Goal: Find specific page/section: Find specific page/section

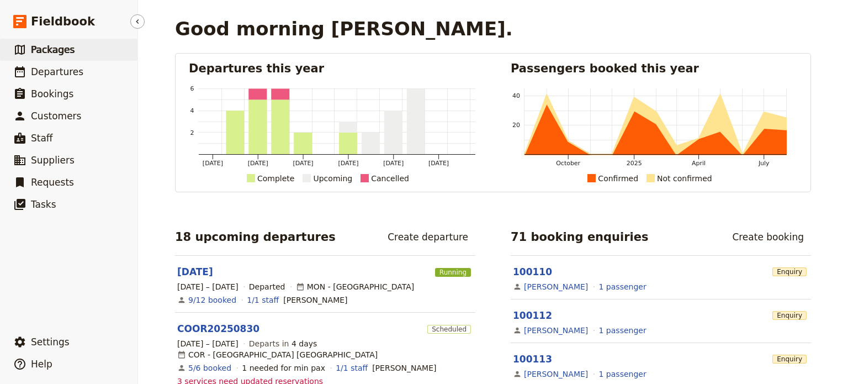
click at [51, 54] on span "Packages" at bounding box center [53, 49] width 44 height 11
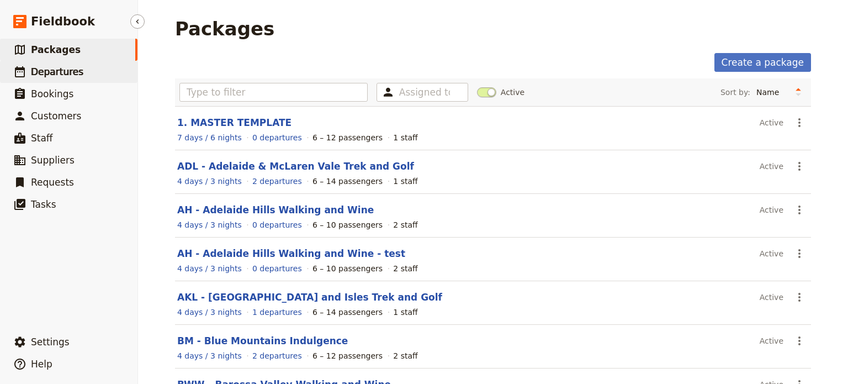
click at [61, 77] on span "Departures" at bounding box center [57, 71] width 52 height 11
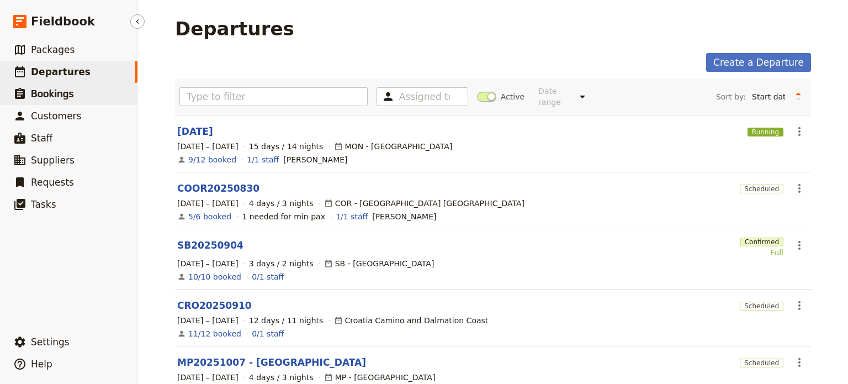
click at [55, 102] on link "​ Bookings" at bounding box center [68, 94] width 137 height 22
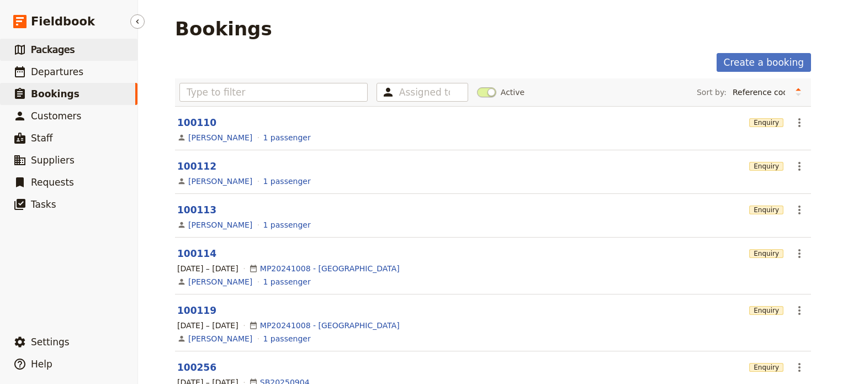
click at [52, 52] on span "Packages" at bounding box center [53, 49] width 44 height 11
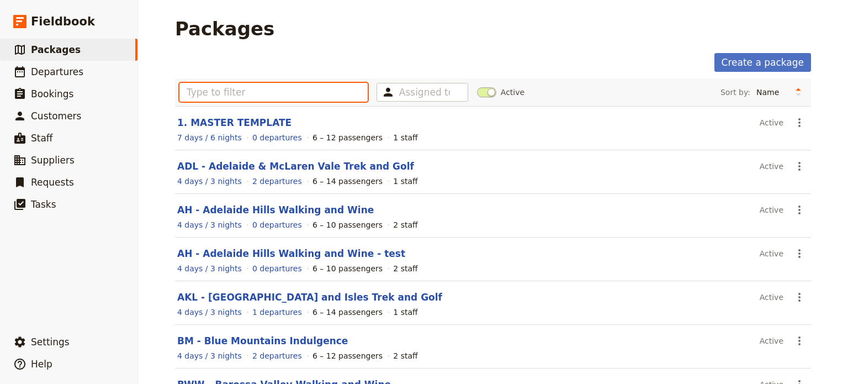
click at [221, 94] on input "text" at bounding box center [273, 92] width 188 height 19
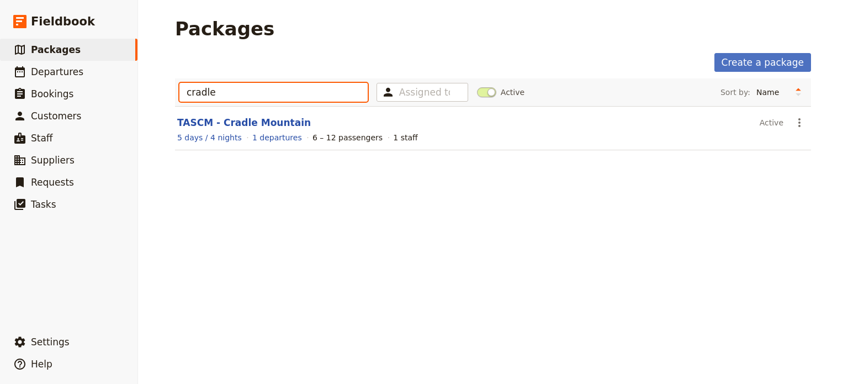
type input "cradle"
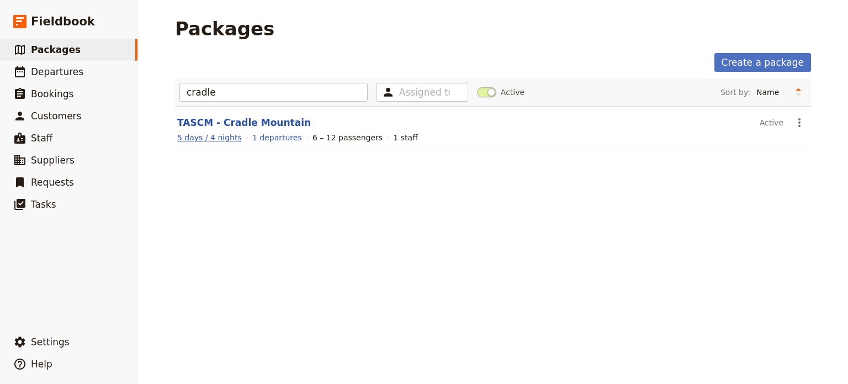
click at [216, 137] on span "5 days / 4 nights" at bounding box center [209, 137] width 65 height 9
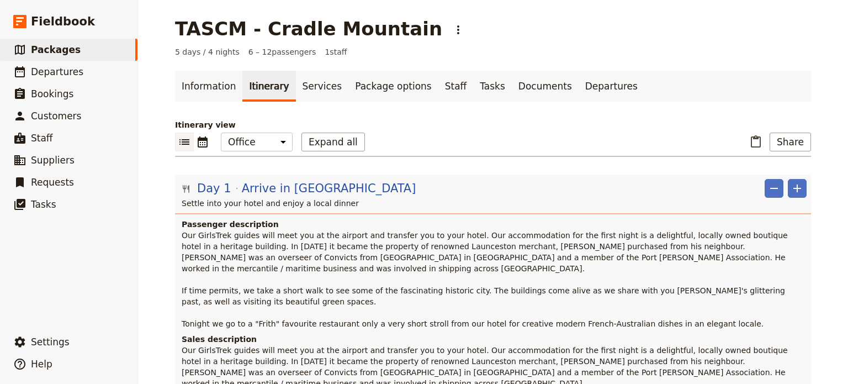
click at [261, 94] on link "Itinerary" at bounding box center [268, 86] width 53 height 31
click at [310, 88] on link "Services" at bounding box center [322, 86] width 53 height 31
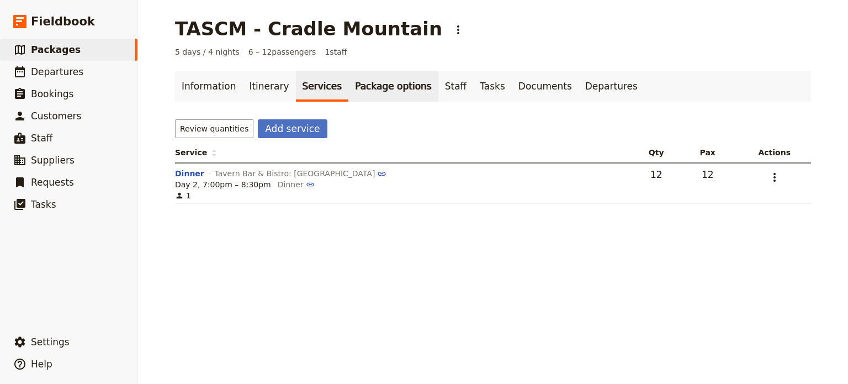
click at [376, 88] on link "Package options" at bounding box center [392, 86] width 89 height 31
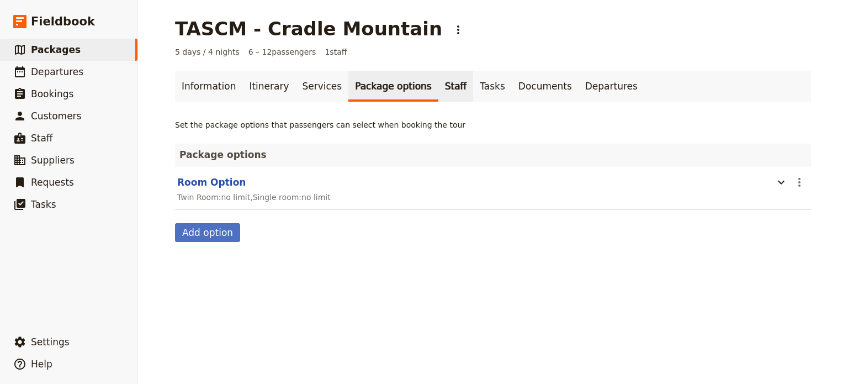
click at [438, 91] on link "Staff" at bounding box center [455, 86] width 35 height 31
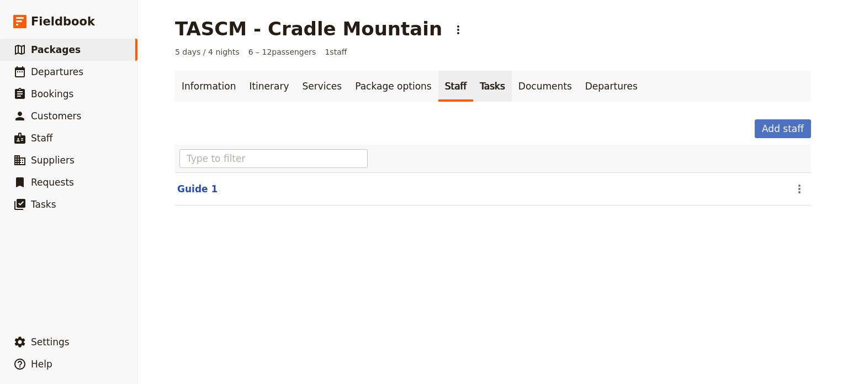
click at [473, 91] on link "Tasks" at bounding box center [492, 86] width 39 height 31
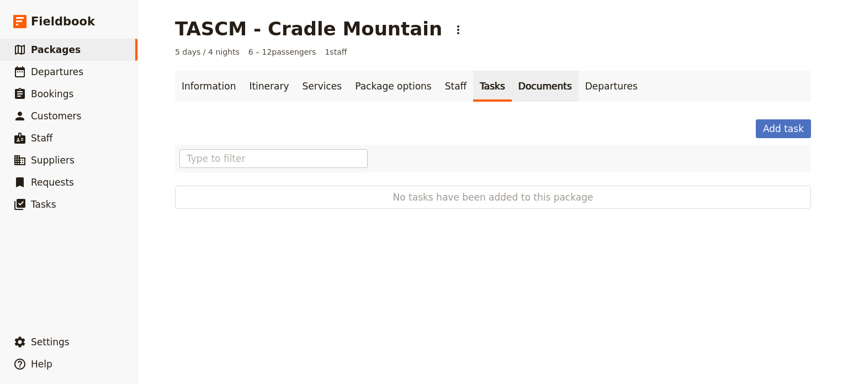
click at [512, 86] on link "Documents" at bounding box center [545, 86] width 67 height 31
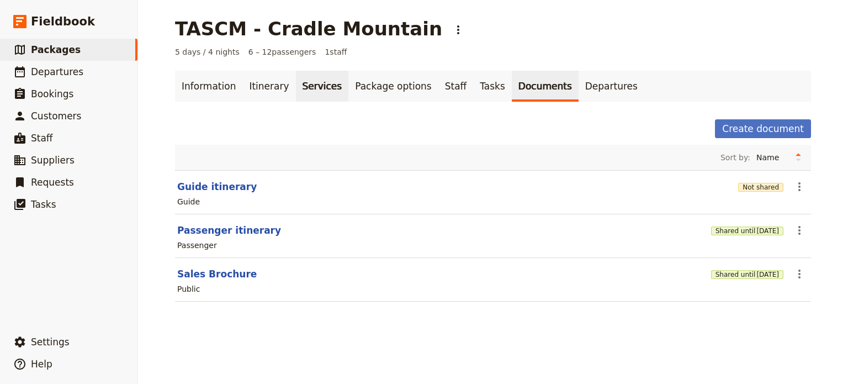
click at [320, 85] on link "Services" at bounding box center [322, 86] width 53 height 31
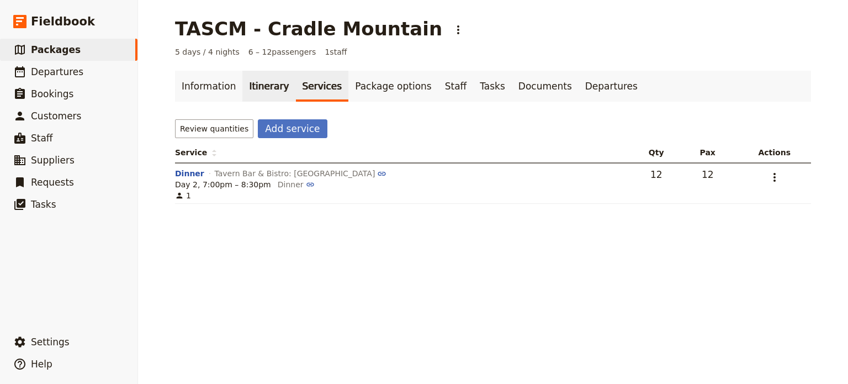
click at [260, 86] on link "Itinerary" at bounding box center [268, 86] width 53 height 31
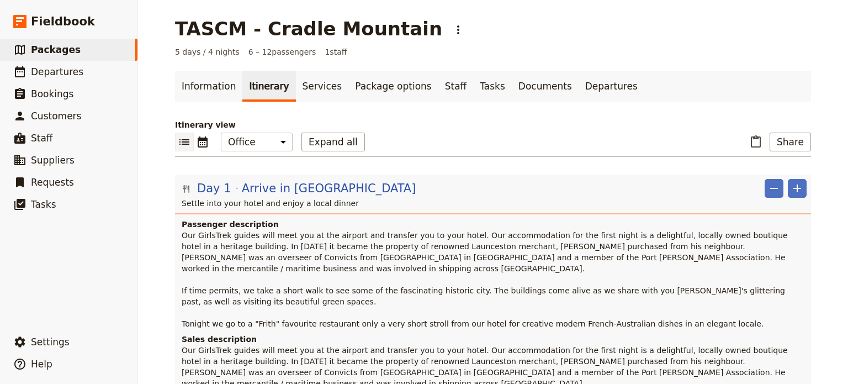
click at [281, 142] on div "​ ​ Office Guide Passenger Sales Expand all" at bounding box center [270, 141] width 190 height 19
click at [277, 138] on select "Office Guide Passenger Sales" at bounding box center [257, 141] width 72 height 19
select select "MARKETING"
click at [221, 132] on select "Office Guide Passenger Sales" at bounding box center [257, 141] width 72 height 19
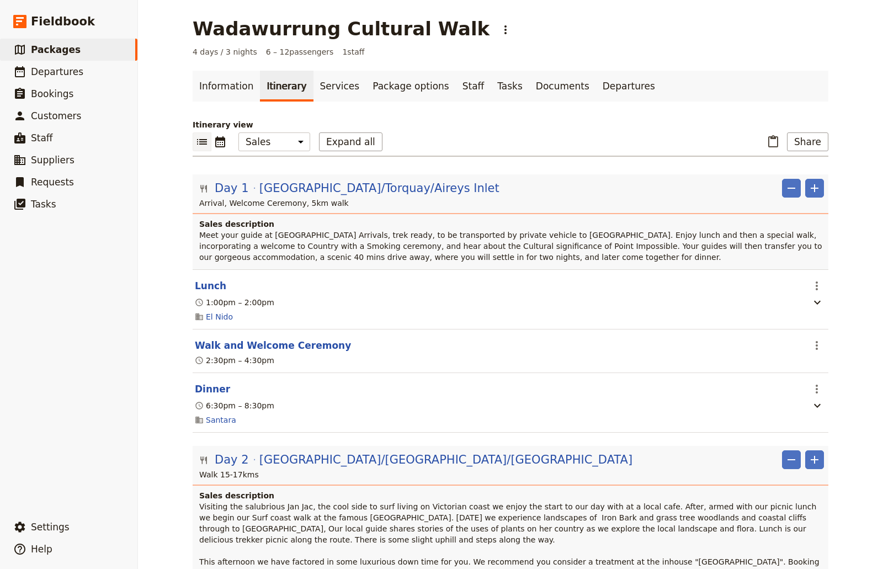
select select "MARKETING"
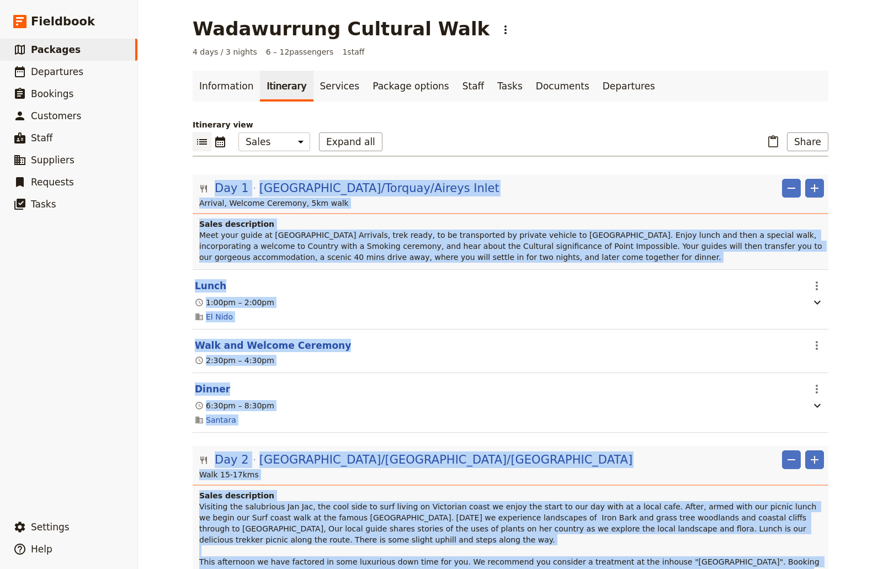
scroll to position [86, 0]
